Goal: Task Accomplishment & Management: Use online tool/utility

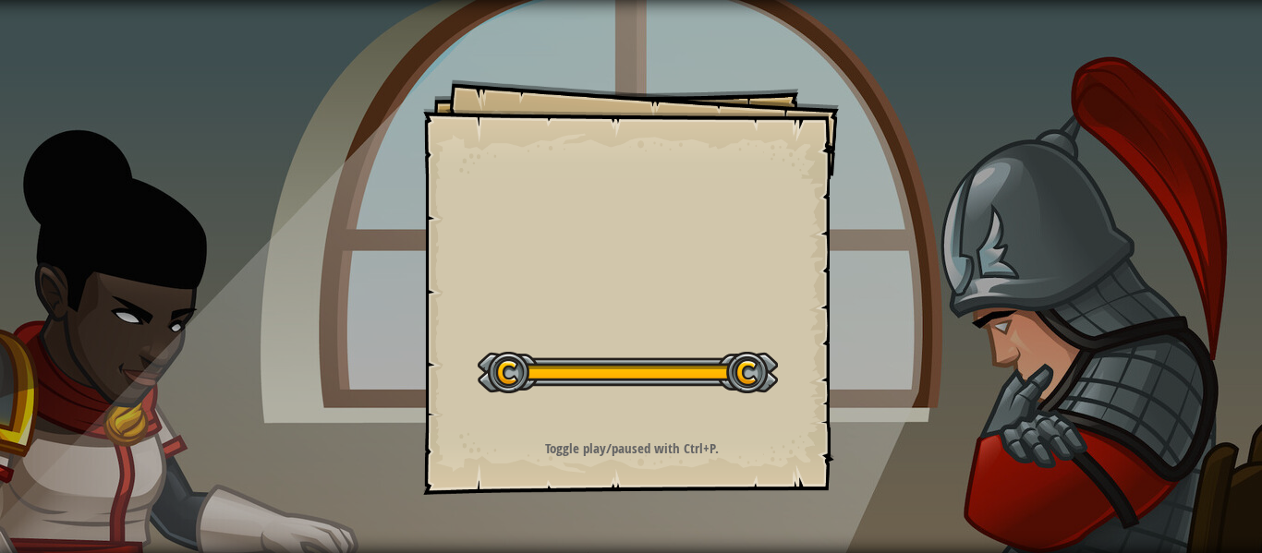
drag, startPoint x: 748, startPoint y: 333, endPoint x: 673, endPoint y: 376, distance: 86.5
click at [744, 334] on div "Goals Start Level Error loading from server. Try refreshing the page. You'll ne…" at bounding box center [631, 287] width 416 height 416
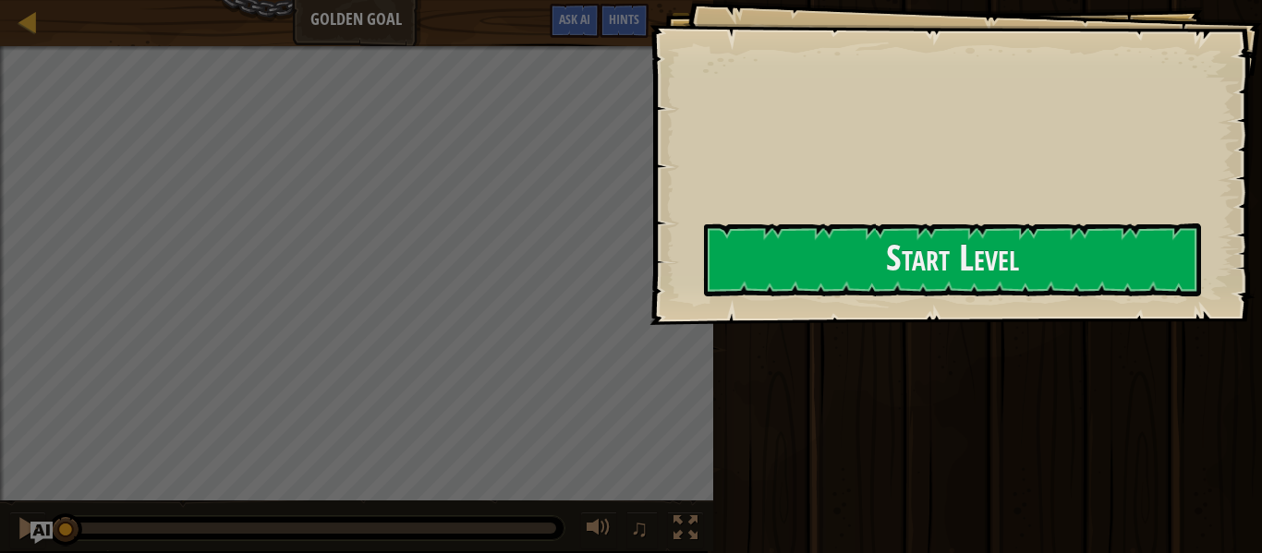
click at [673, 325] on div "Goals Start Level Error loading from server. Try refreshing the page. You'll ne…" at bounding box center [955, 162] width 612 height 325
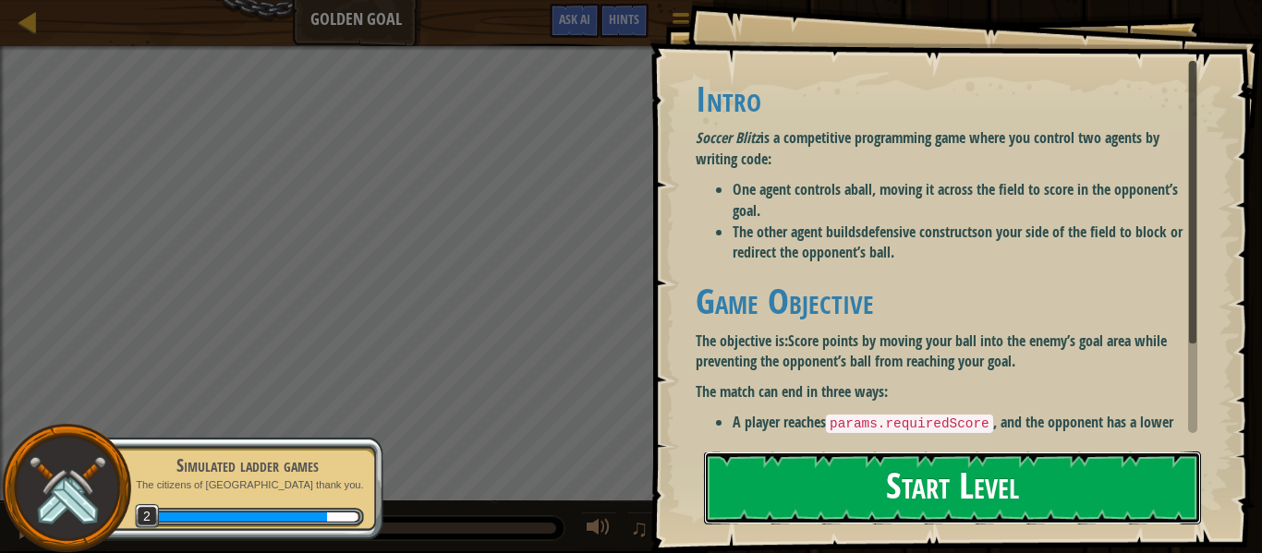
click at [866, 507] on button "Start Level" at bounding box center [952, 488] width 497 height 73
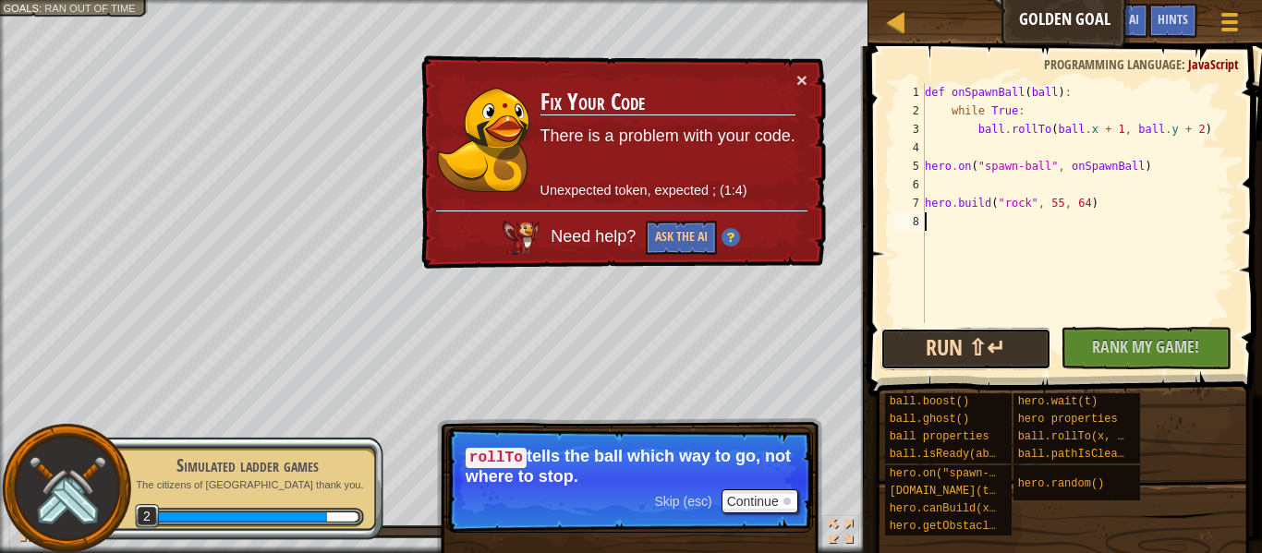
click at [954, 330] on button "Run ⇧↵" at bounding box center [965, 349] width 171 height 42
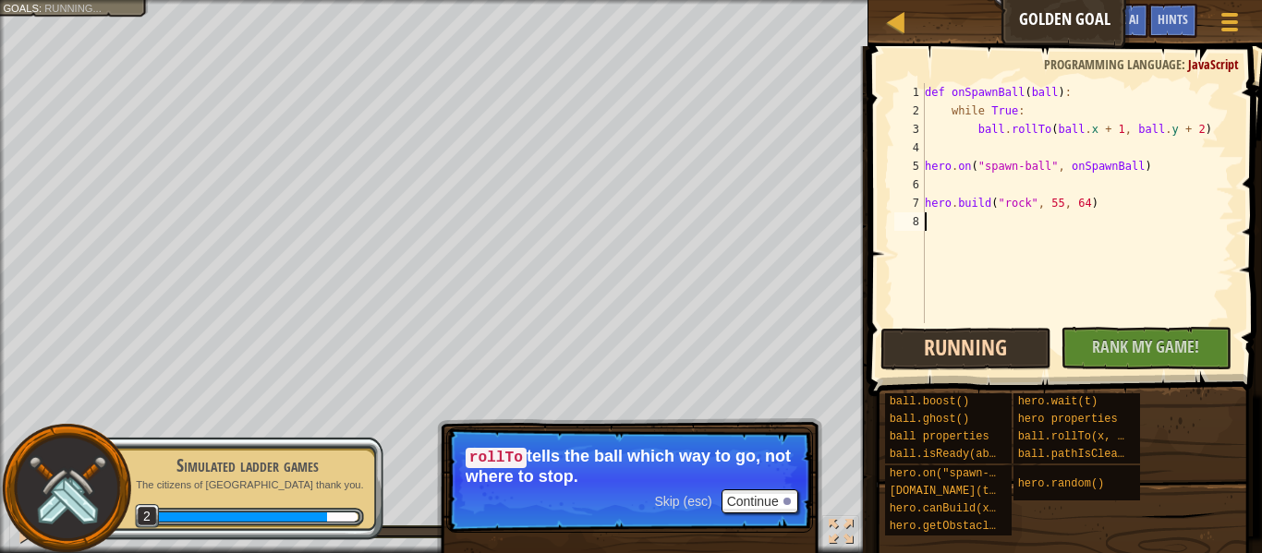
scroll to position [8, 0]
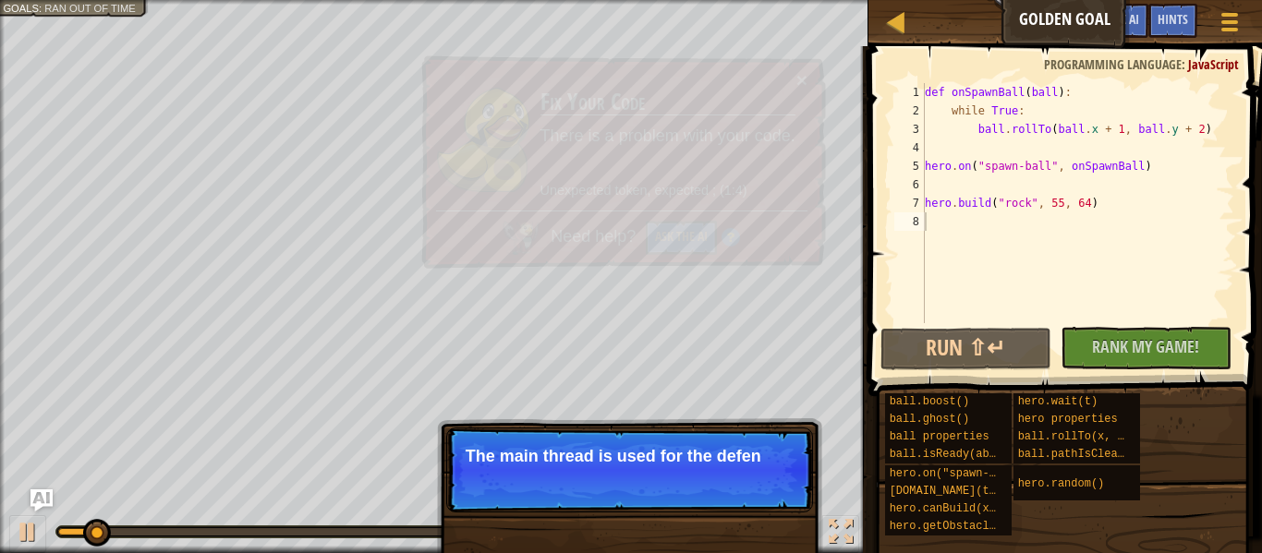
click at [773, 166] on td "Fix Your Code There is a problem with your code. Unexpected token, expected ; (…" at bounding box center [668, 140] width 258 height 141
click at [773, 166] on td "Fix Your Code There is a problem with your code. Unexpected token, expected ; (…" at bounding box center [667, 140] width 257 height 140
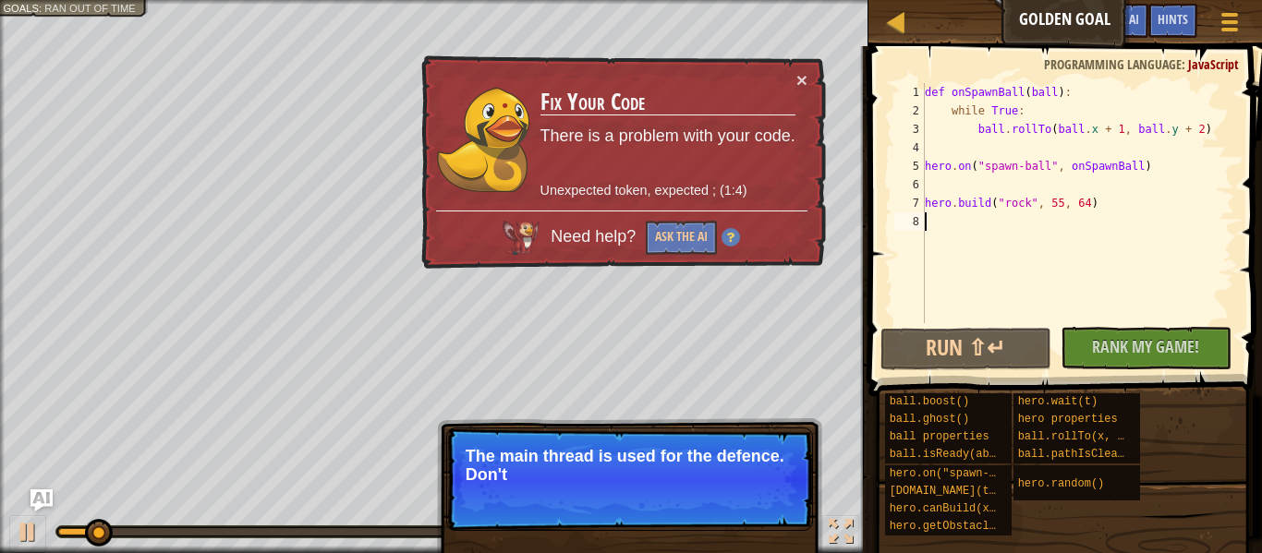
click at [764, 167] on td "Fix Your Code There is a problem with your code. Unexpected token, expected ; (…" at bounding box center [668, 139] width 260 height 144
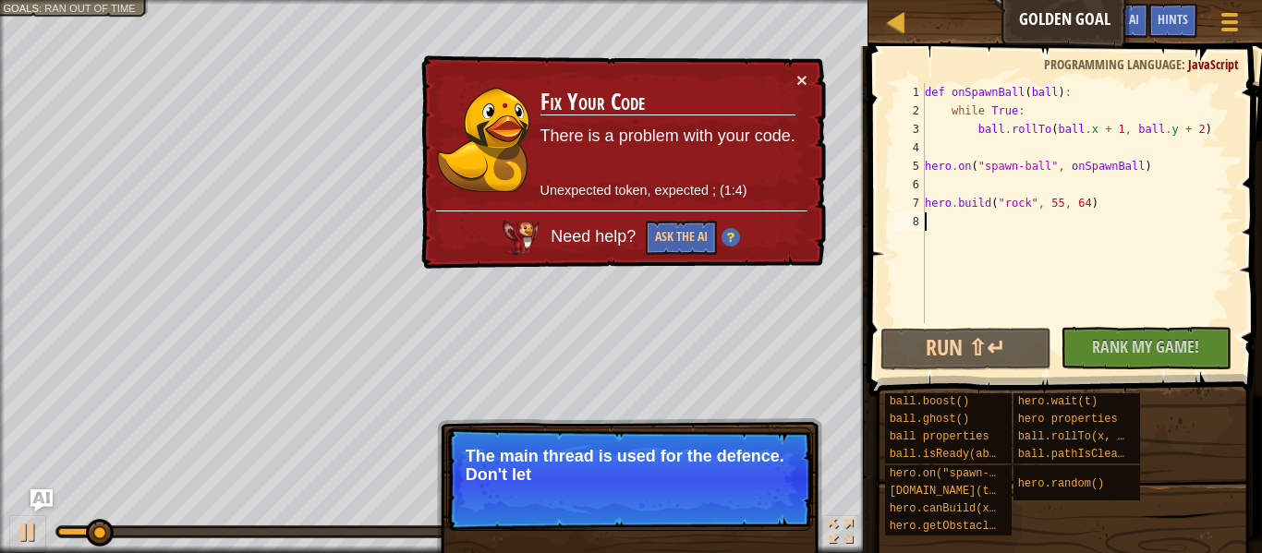
click at [761, 167] on td "Fix Your Code There is a problem with your code. Unexpected token, expected ; (…" at bounding box center [668, 140] width 258 height 142
click at [807, 66] on div "× Fix Your Code There is a problem with your code. Unexpected token, expected ;…" at bounding box center [622, 163] width 412 height 222
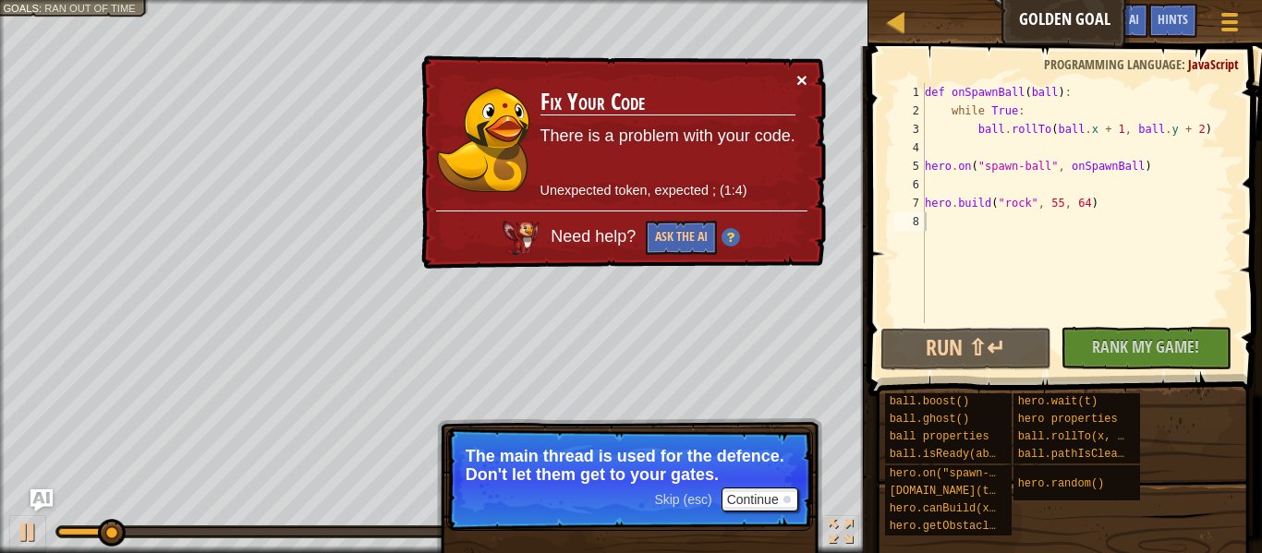
click at [800, 78] on button "×" at bounding box center [800, 78] width 11 height 19
